Goal: Task Accomplishment & Management: Manage account settings

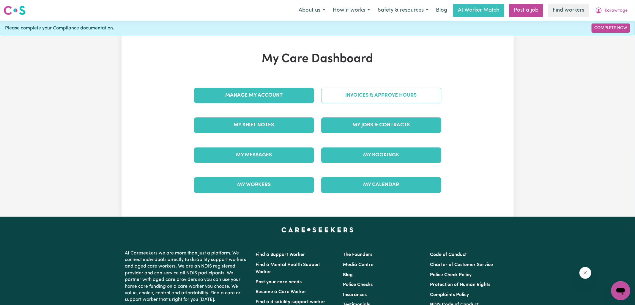
click at [384, 98] on link "Invoices & Approve Hours" at bounding box center [381, 95] width 120 height 15
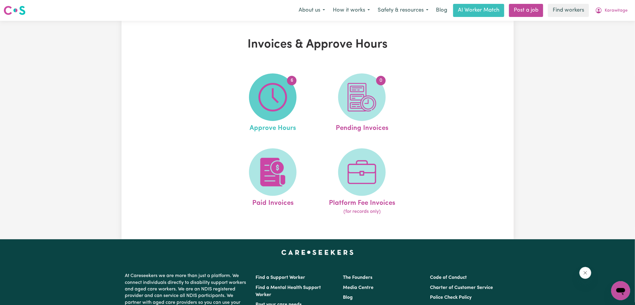
click at [291, 110] on span "6" at bounding box center [273, 97] width 48 height 48
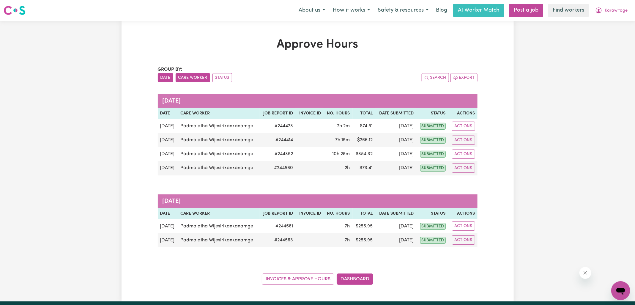
click at [198, 79] on button "Care Worker" at bounding box center [193, 77] width 34 height 9
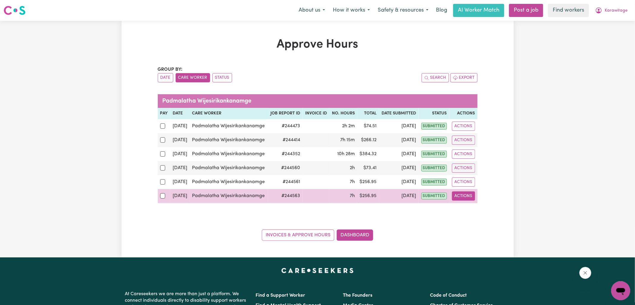
click at [455, 197] on button "Actions" at bounding box center [463, 195] width 23 height 9
click at [471, 209] on link "View Job Report" at bounding box center [477, 210] width 51 height 12
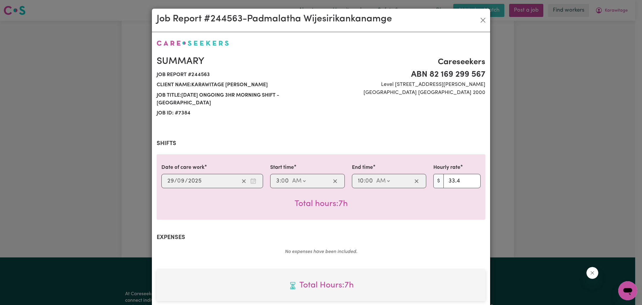
scroll to position [152, 0]
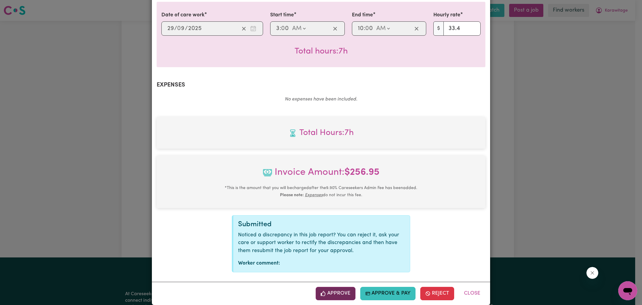
click at [342, 287] on button "Approve" at bounding box center [336, 293] width 40 height 13
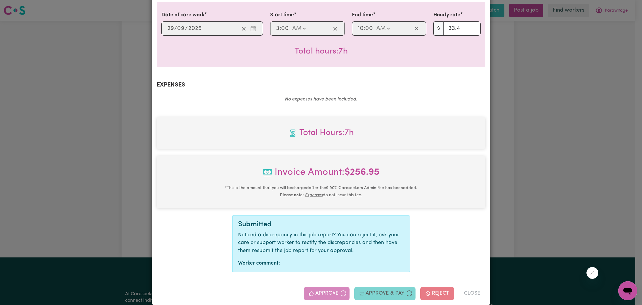
click at [592, 208] on div "Job Report # 244563 - [PERSON_NAME] Summary Job report # 244563 Client name: Ka…" at bounding box center [321, 152] width 642 height 305
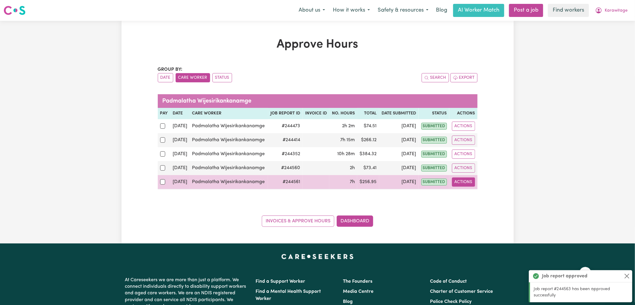
click at [471, 183] on button "Actions" at bounding box center [463, 181] width 23 height 9
click at [471, 195] on link "View Job Report" at bounding box center [477, 196] width 51 height 12
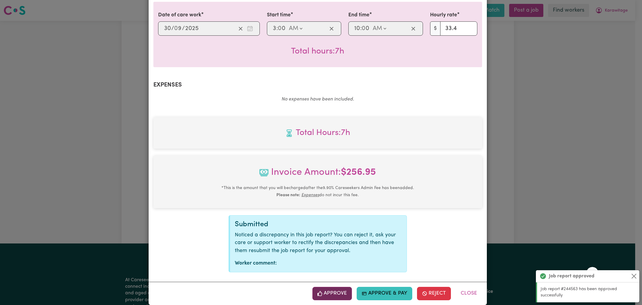
click at [338, 287] on button "Approve" at bounding box center [332, 293] width 40 height 13
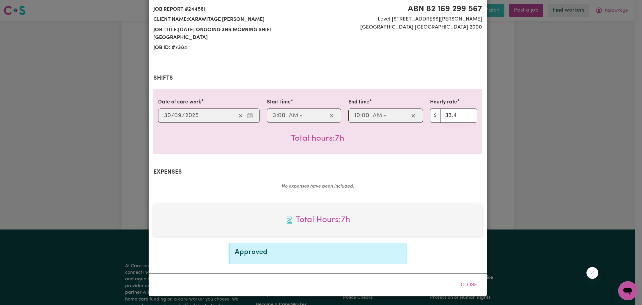
scroll to position [57, 0]
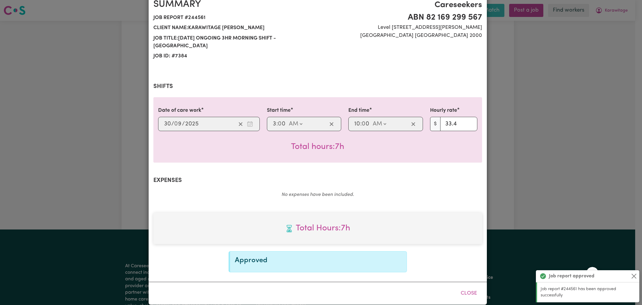
click at [541, 188] on div "Job Report # 244561 - [PERSON_NAME] Summary Job report # 244561 Client name: Ka…" at bounding box center [321, 152] width 642 height 305
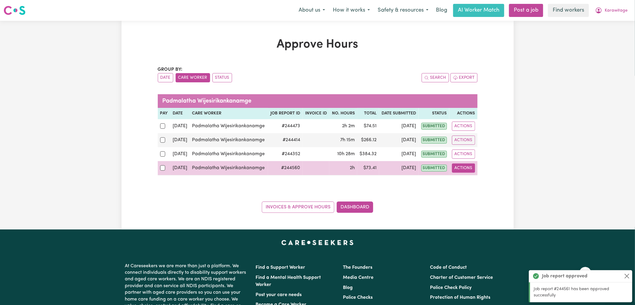
click at [459, 170] on button "Actions" at bounding box center [463, 167] width 23 height 9
click at [465, 179] on link "View Job Report" at bounding box center [477, 182] width 51 height 12
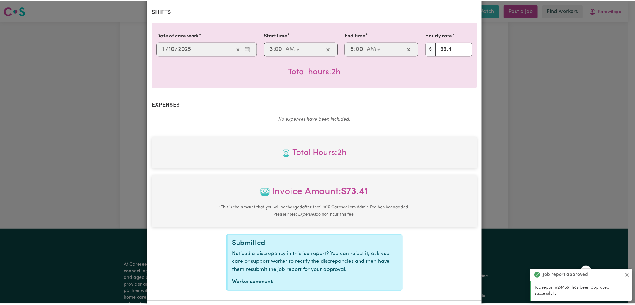
scroll to position [152, 0]
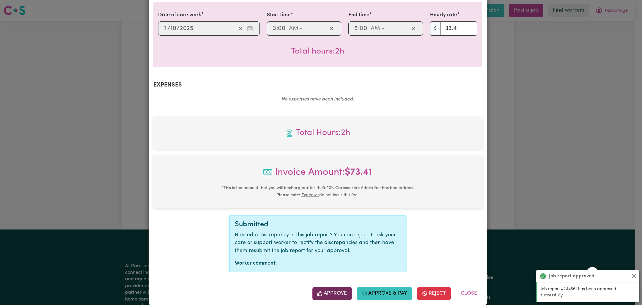
click at [336, 287] on button "Approve" at bounding box center [332, 293] width 40 height 13
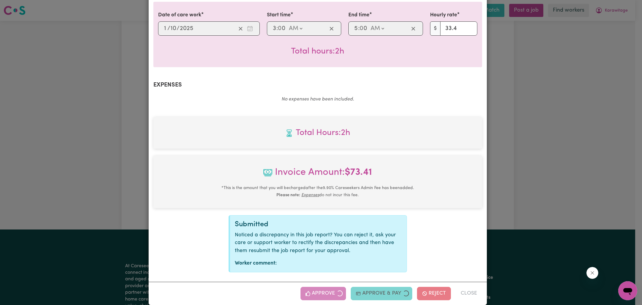
click at [509, 179] on div "Job Report # 244560 - [PERSON_NAME] Summary Job report # 244560 Client name: Ka…" at bounding box center [321, 152] width 642 height 305
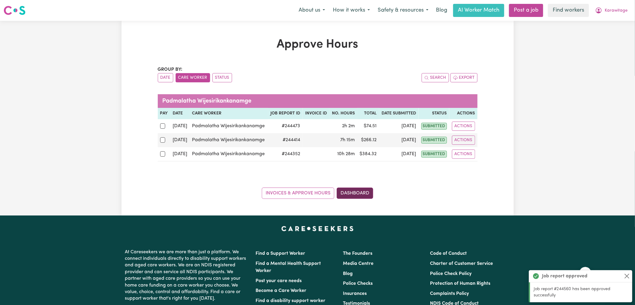
click at [348, 206] on div "Approve Hours Group by: Date Care Worker Status Search Export [PERSON_NAME] Pay…" at bounding box center [318, 118] width 392 height 195
click at [366, 191] on link "Dashboard" at bounding box center [355, 193] width 37 height 11
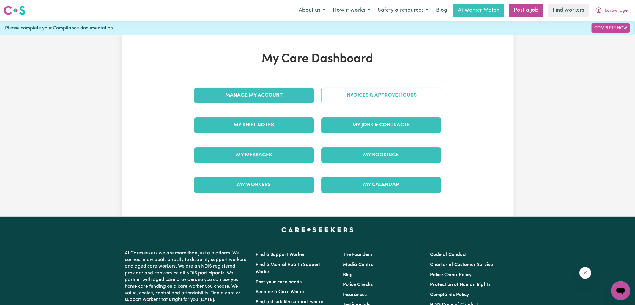
click at [394, 97] on link "Invoices & Approve Hours" at bounding box center [381, 95] width 120 height 15
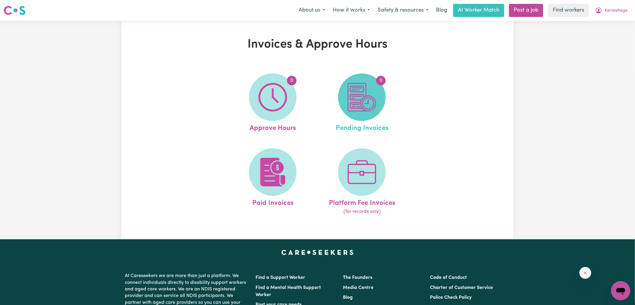
click at [358, 103] on img at bounding box center [362, 97] width 29 height 29
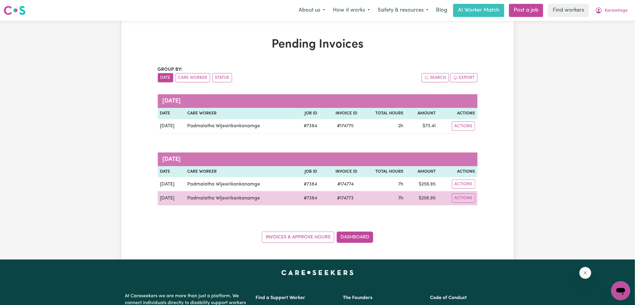
click at [350, 198] on span "# 174773" at bounding box center [346, 198] width 24 height 7
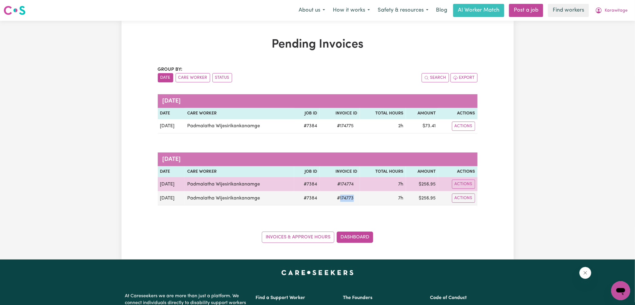
copy span "174773"
click at [347, 184] on span "# 174774" at bounding box center [345, 184] width 23 height 7
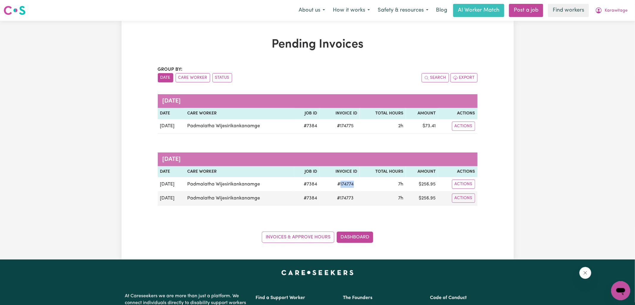
copy span "174774"
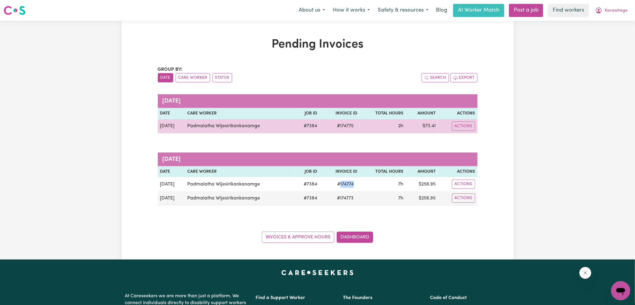
click at [343, 124] on span "# 174775" at bounding box center [346, 125] width 24 height 7
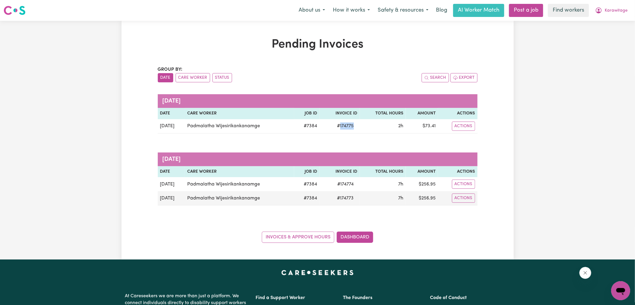
copy span "174775"
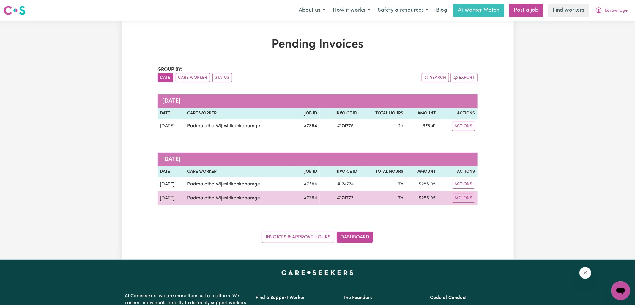
click at [431, 195] on td "$ 256.95" at bounding box center [422, 198] width 32 height 14
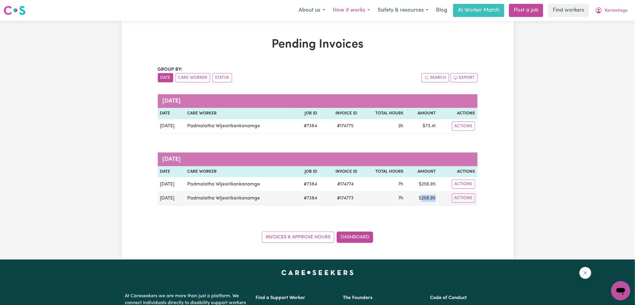
copy td "256.95"
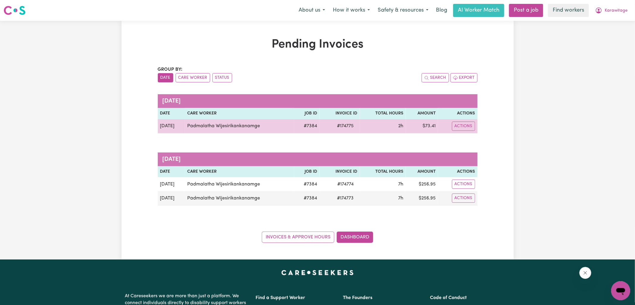
click at [423, 125] on td "$ 73.41" at bounding box center [422, 126] width 32 height 14
click at [428, 125] on td "$ 73.41" at bounding box center [422, 126] width 32 height 14
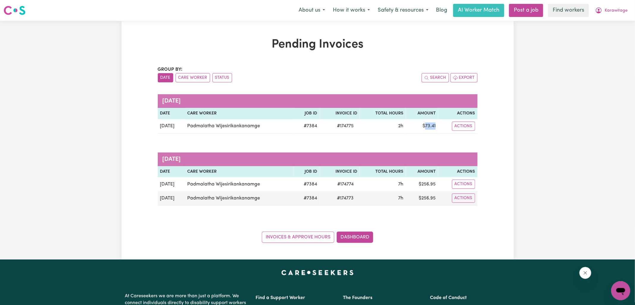
copy td "73.41"
click at [600, 13] on icon "My Account" at bounding box center [599, 10] width 6 height 6
click at [600, 34] on link "Logout" at bounding box center [607, 34] width 47 height 11
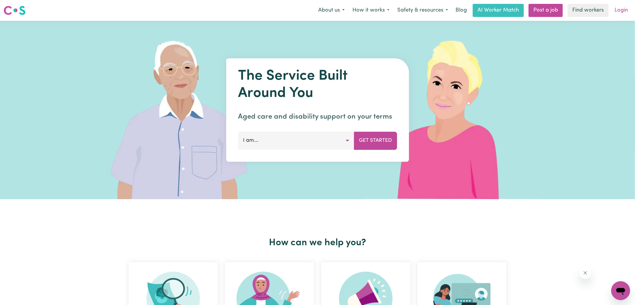
click at [618, 12] on link "Login" at bounding box center [621, 10] width 21 height 13
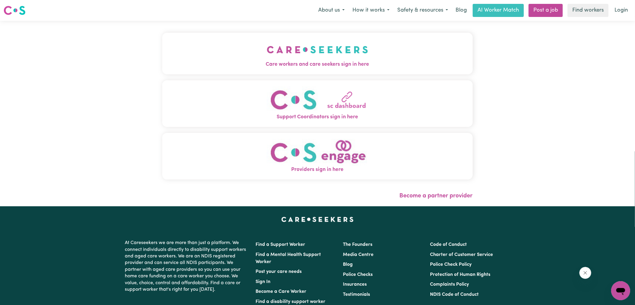
click at [307, 55] on img "Care workers and care seekers sign in here" at bounding box center [317, 50] width 101 height 22
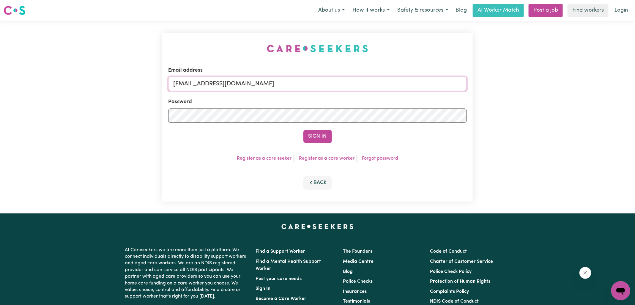
drag, startPoint x: 204, startPoint y: 84, endPoint x: 386, endPoint y: 90, distance: 182.3
click at [386, 90] on input "[EMAIL_ADDRESS][DOMAIN_NAME]" at bounding box center [317, 84] width 299 height 14
type input "[EMAIL_ADDRESS][DOMAIN_NAME]"
click at [303, 130] on button "Sign In" at bounding box center [317, 136] width 29 height 13
